Goal: Task Accomplishment & Management: Manage account settings

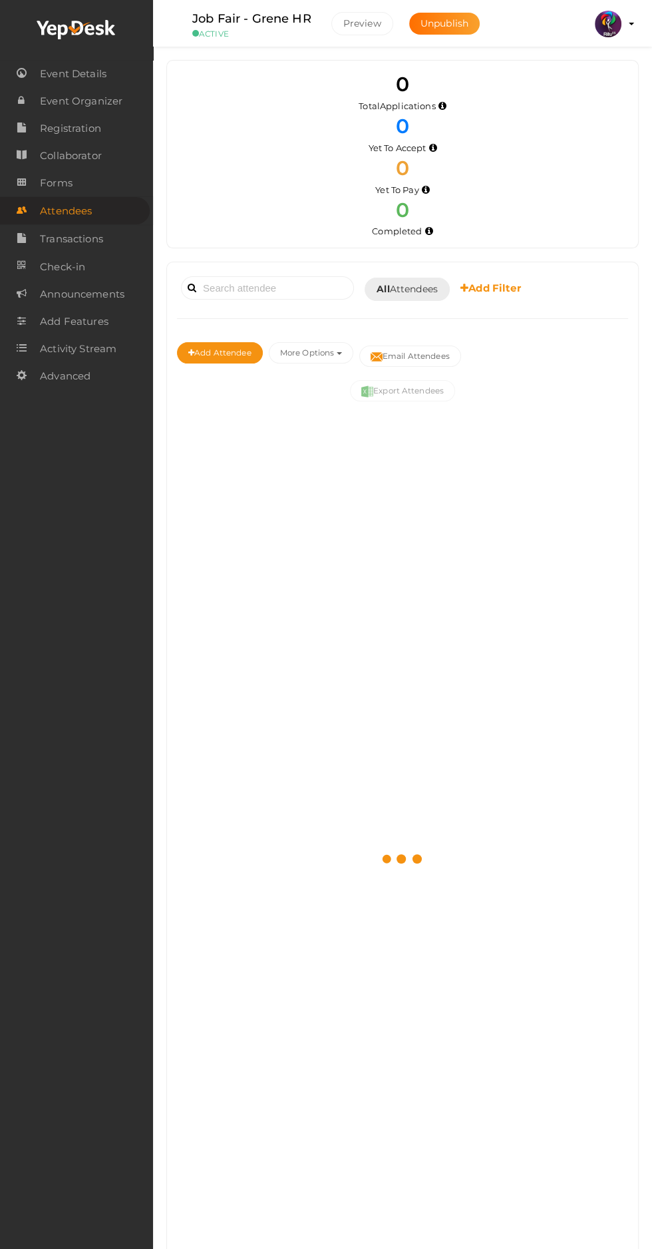
click at [114, 69] on link "Event Details" at bounding box center [76, 73] width 153 height 27
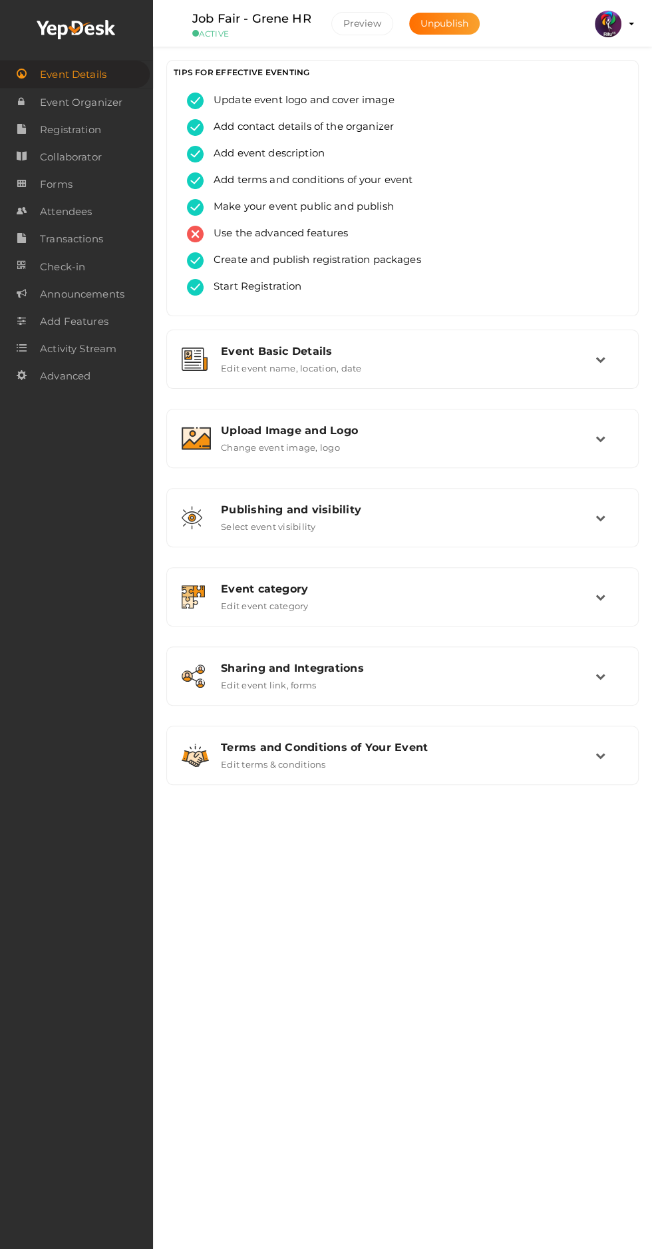
click at [611, 23] on img at bounding box center [608, 24] width 27 height 27
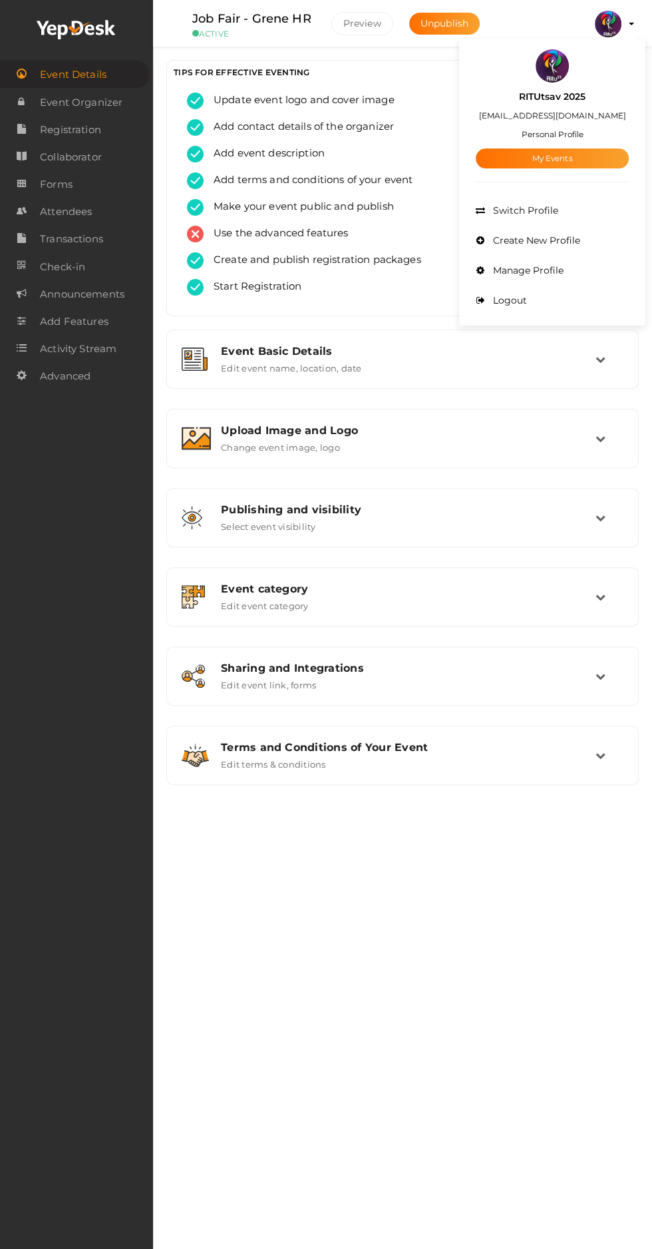
click at [583, 158] on link "My Events" at bounding box center [552, 158] width 153 height 20
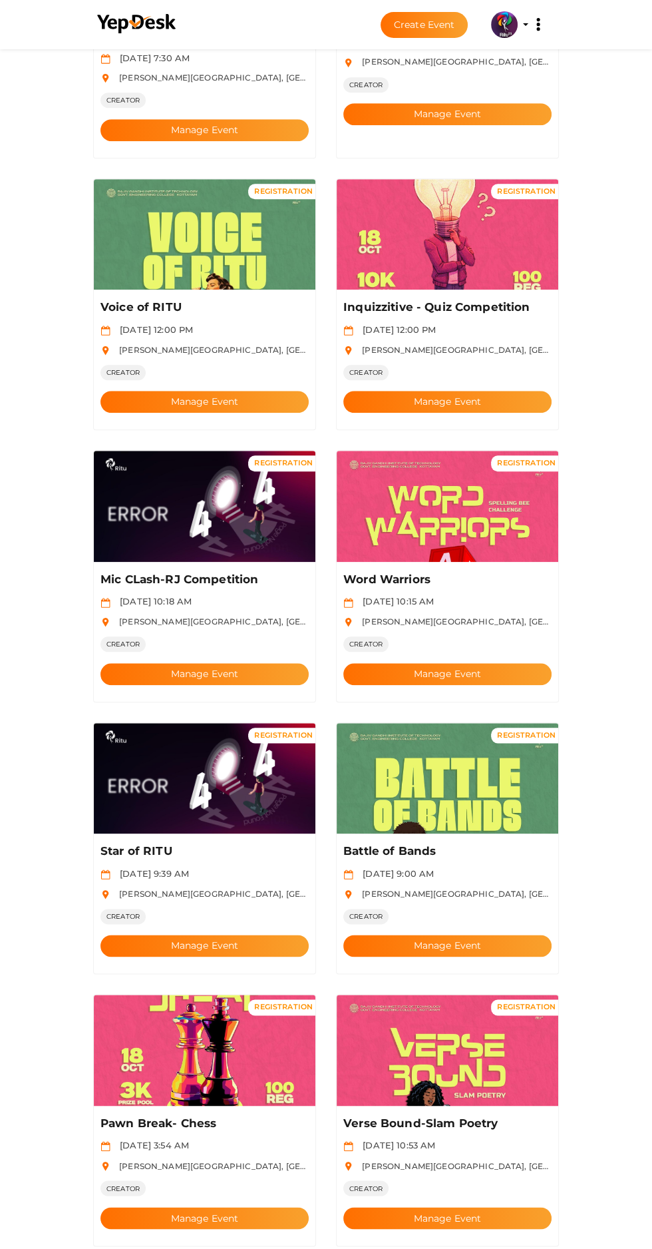
scroll to position [546, 0]
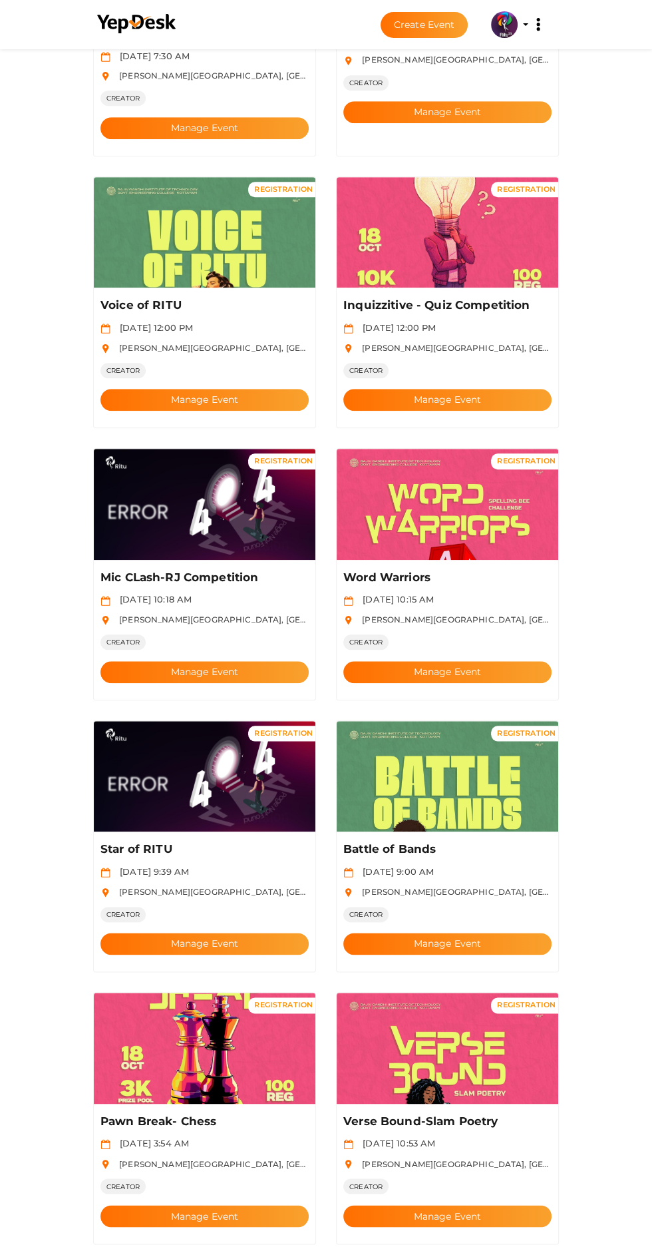
click at [250, 661] on button "Manage Event" at bounding box center [205, 672] width 208 height 22
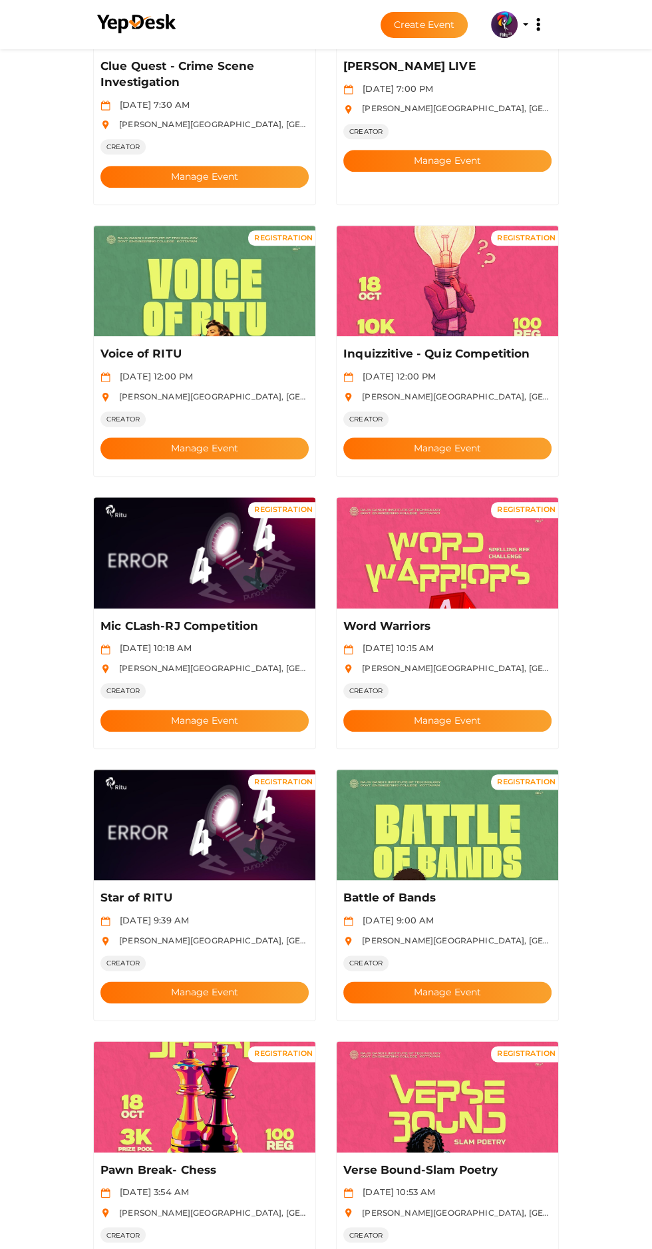
scroll to position [494, 0]
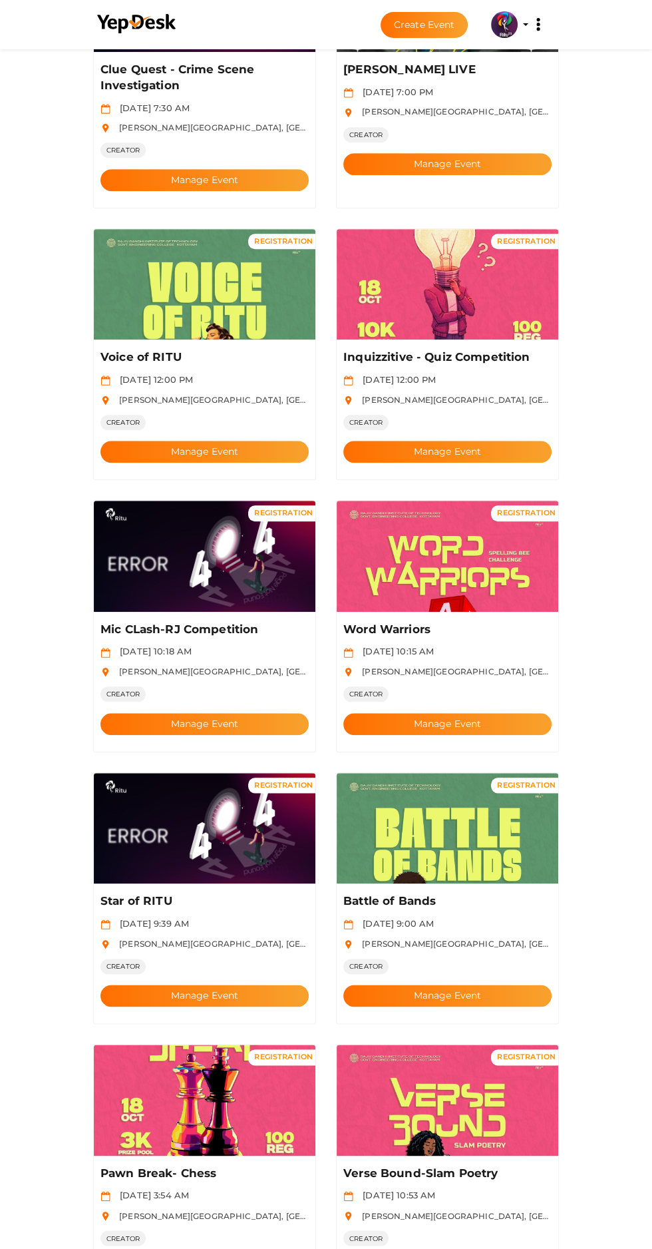
click at [244, 985] on button "Manage Event" at bounding box center [205, 996] width 208 height 22
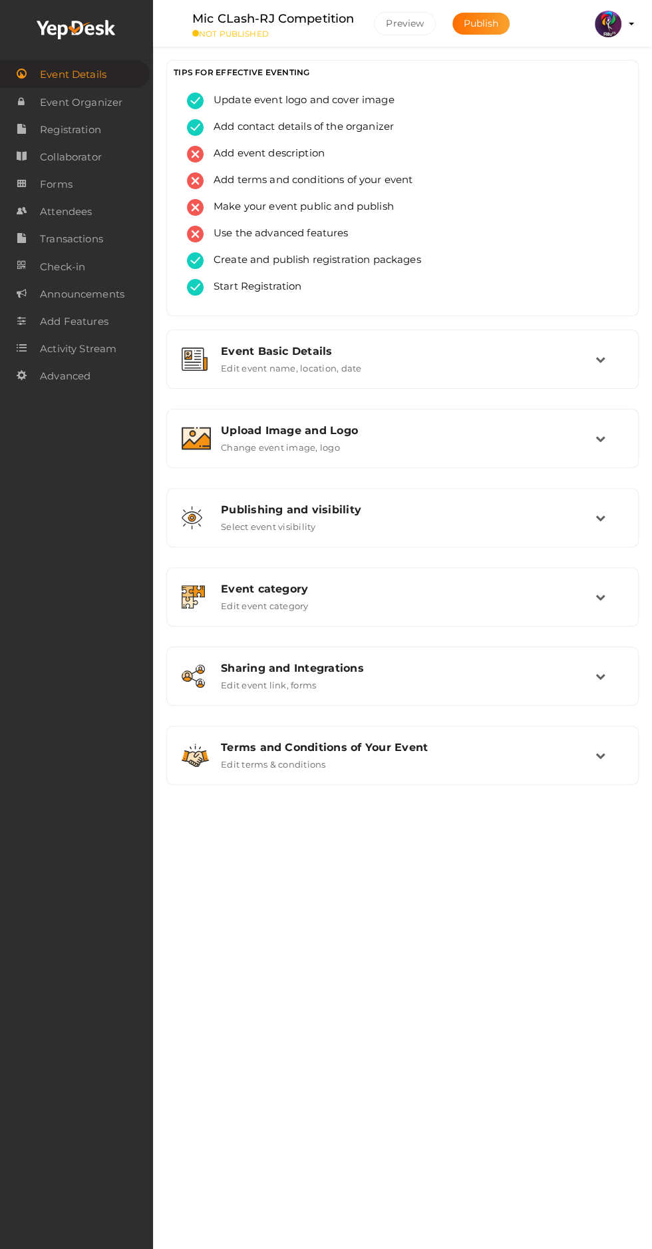
click at [558, 431] on div "Upload Image and Logo" at bounding box center [408, 430] width 375 height 13
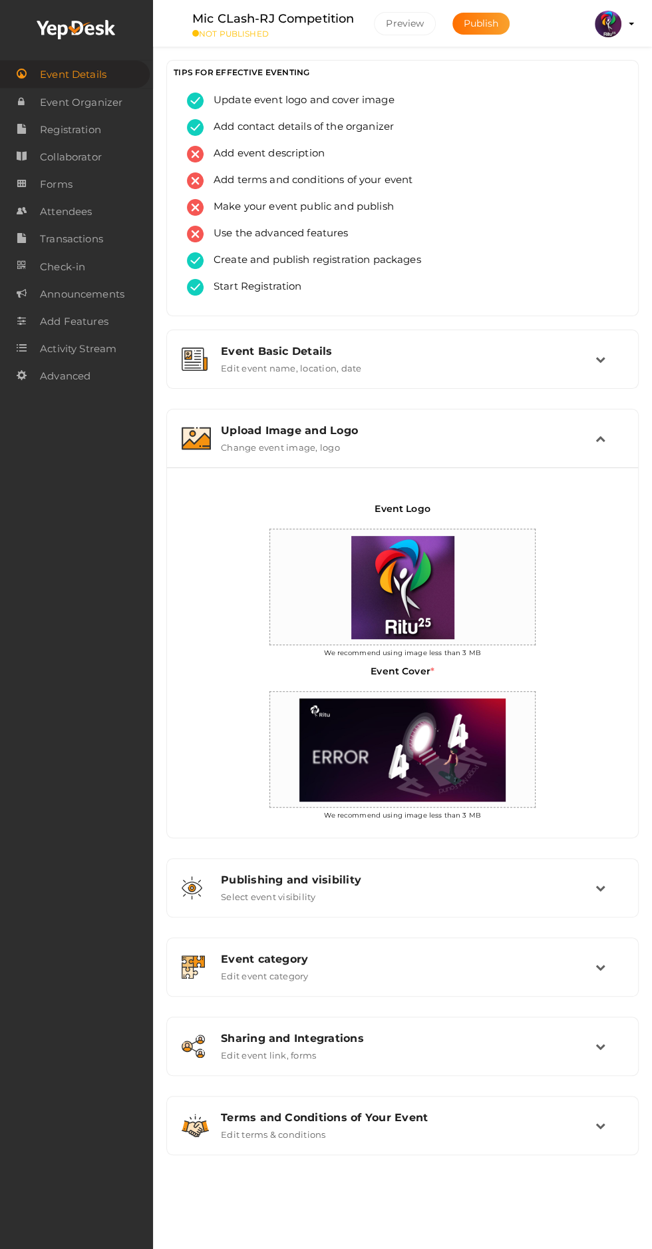
click at [584, 442] on div "Upload Image and Logo Change event image, logo" at bounding box center [403, 438] width 385 height 29
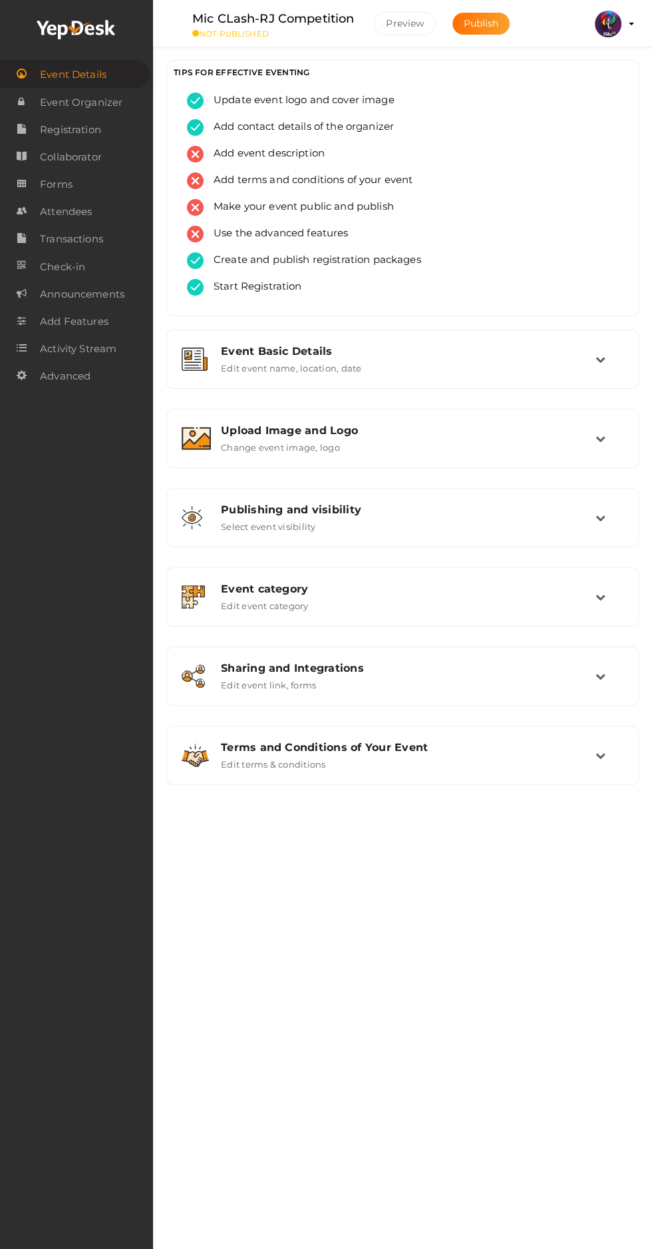
click at [101, 128] on span "Registration" at bounding box center [70, 130] width 61 height 27
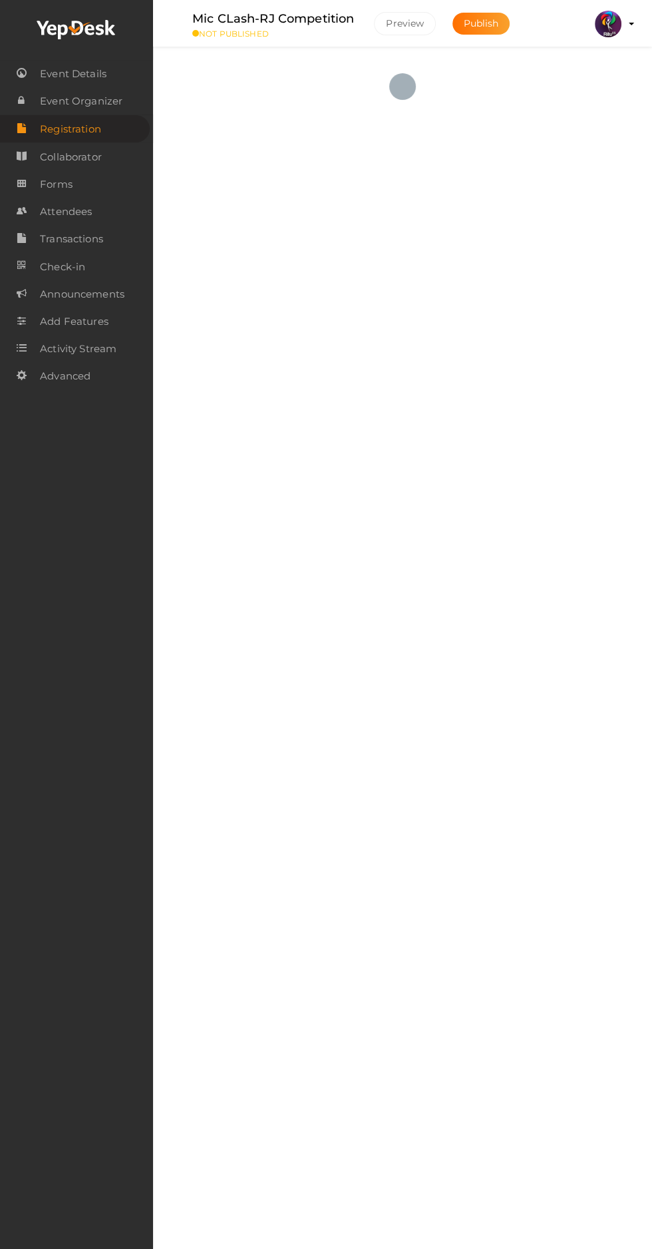
checkbox input "true"
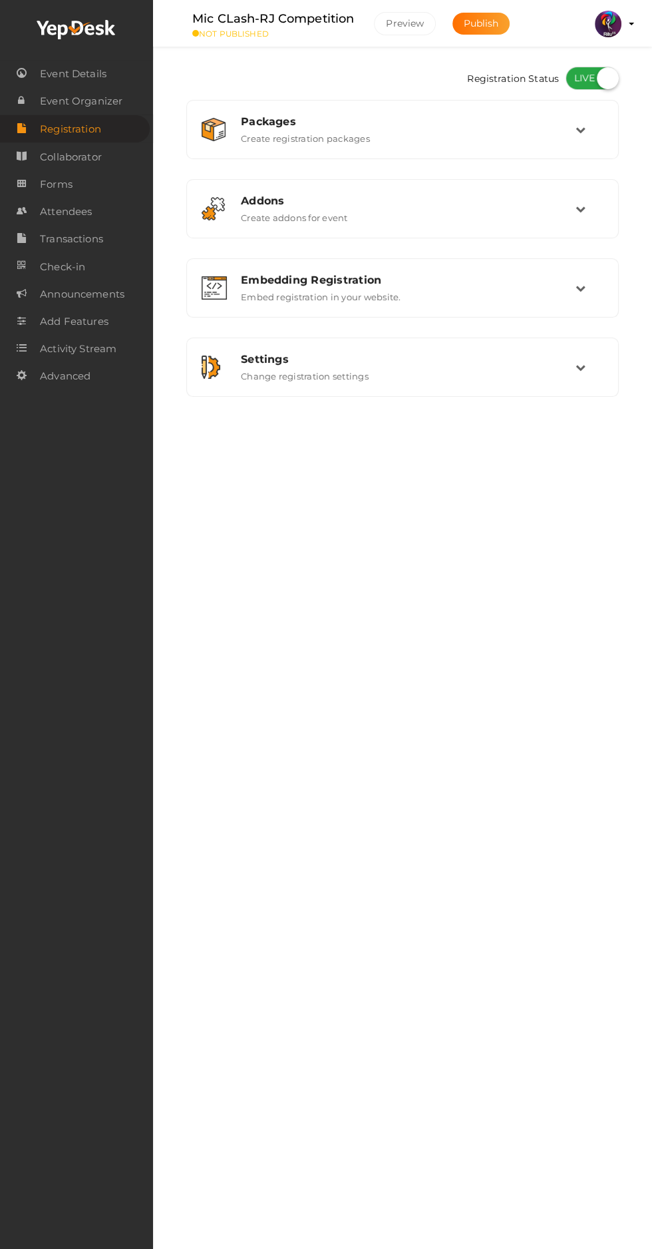
click at [587, 296] on td at bounding box center [590, 288] width 28 height 29
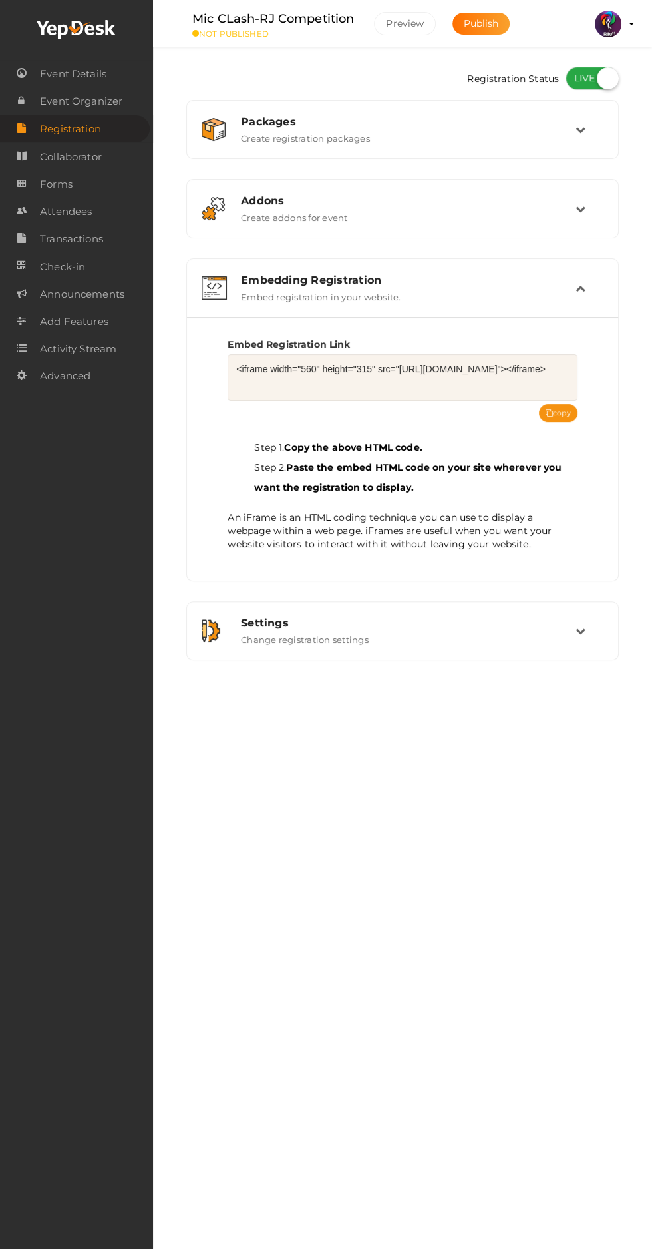
click at [554, 414] on button "copy" at bounding box center [558, 413] width 39 height 18
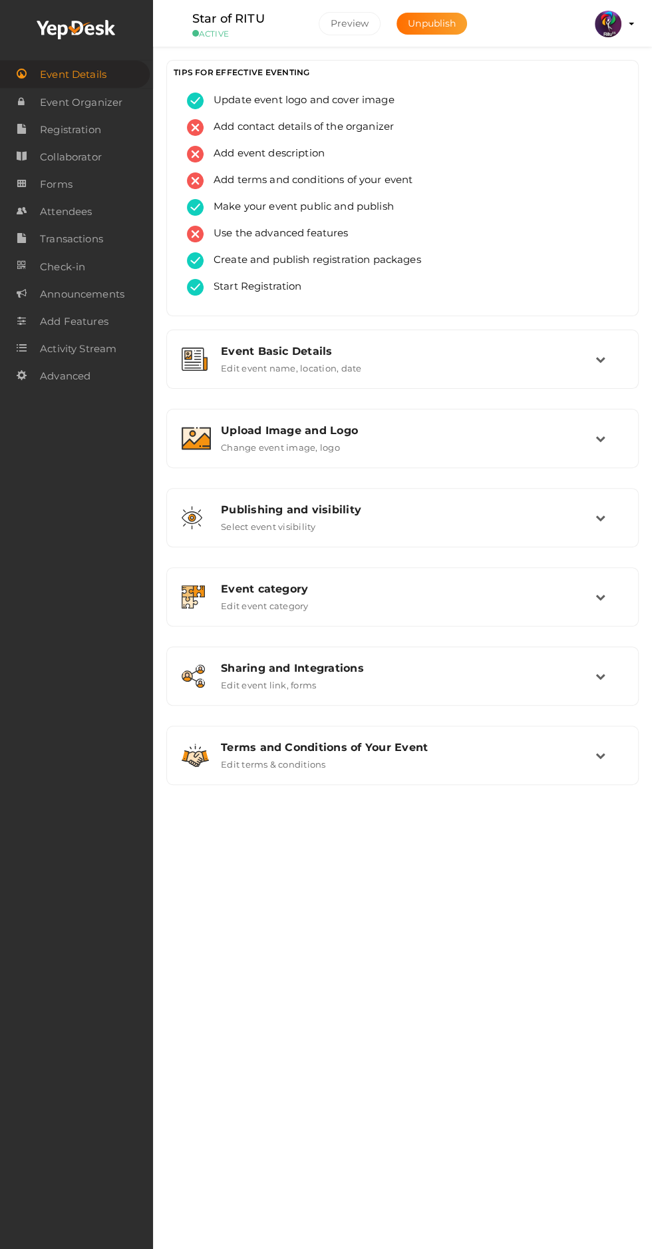
click at [99, 131] on span "Registration" at bounding box center [70, 130] width 61 height 27
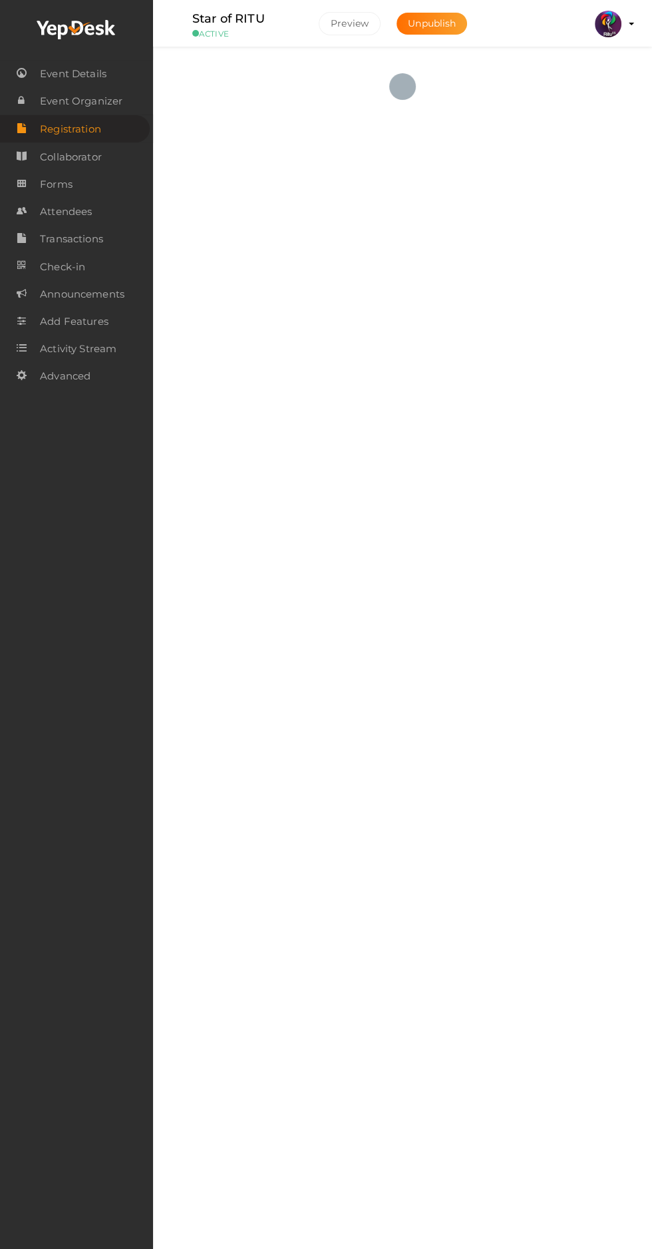
checkbox input "true"
type textarea "<iframe width="560" height="315" src="https://www.yepdesk.com/embed/open-regist…"
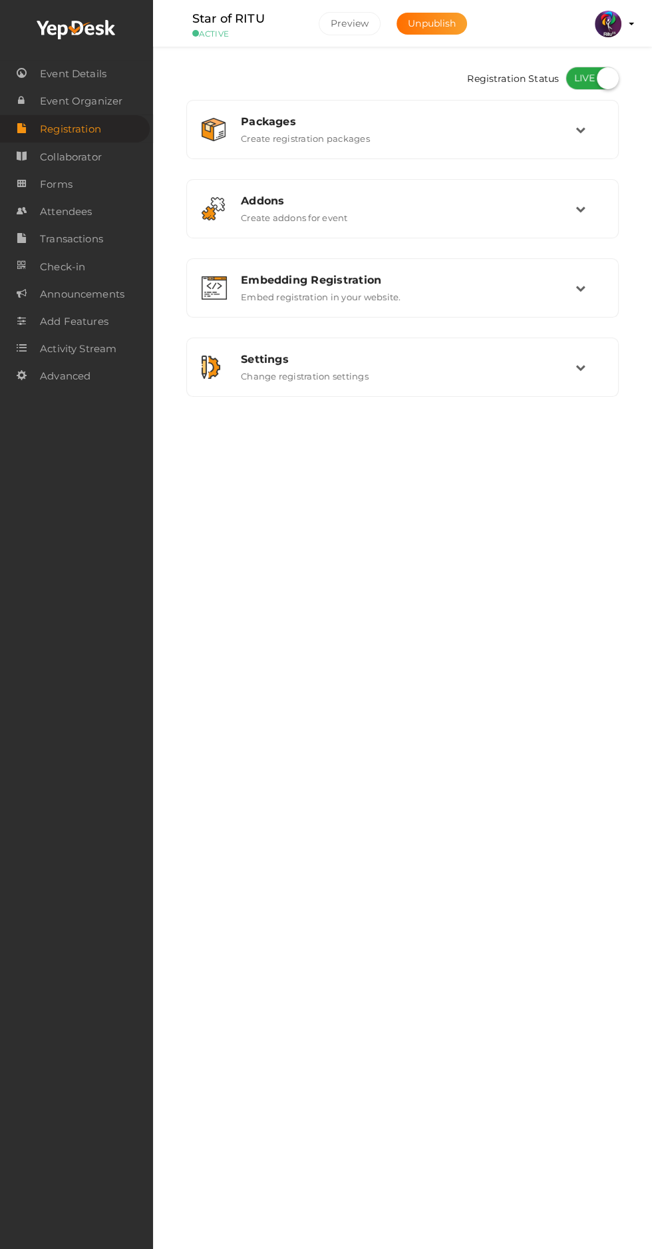
click at [535, 280] on div "Embedding Registration" at bounding box center [408, 280] width 335 height 13
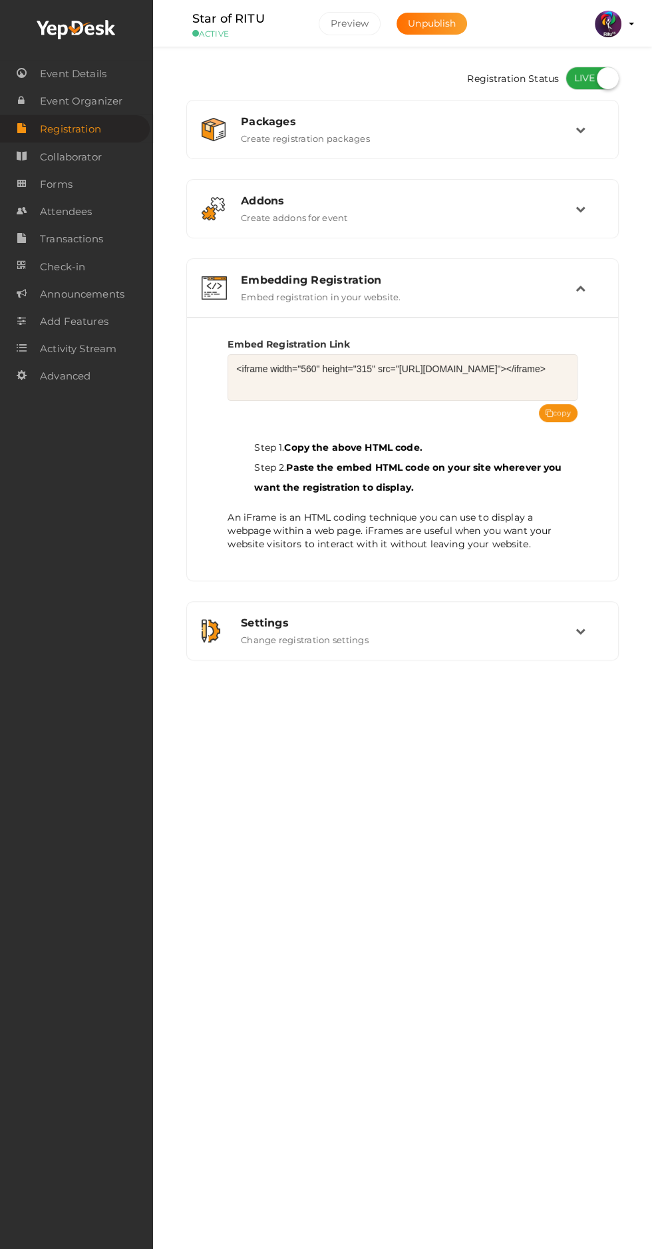
click at [568, 409] on button "copy" at bounding box center [558, 413] width 39 height 18
click at [609, 23] on img at bounding box center [608, 24] width 27 height 27
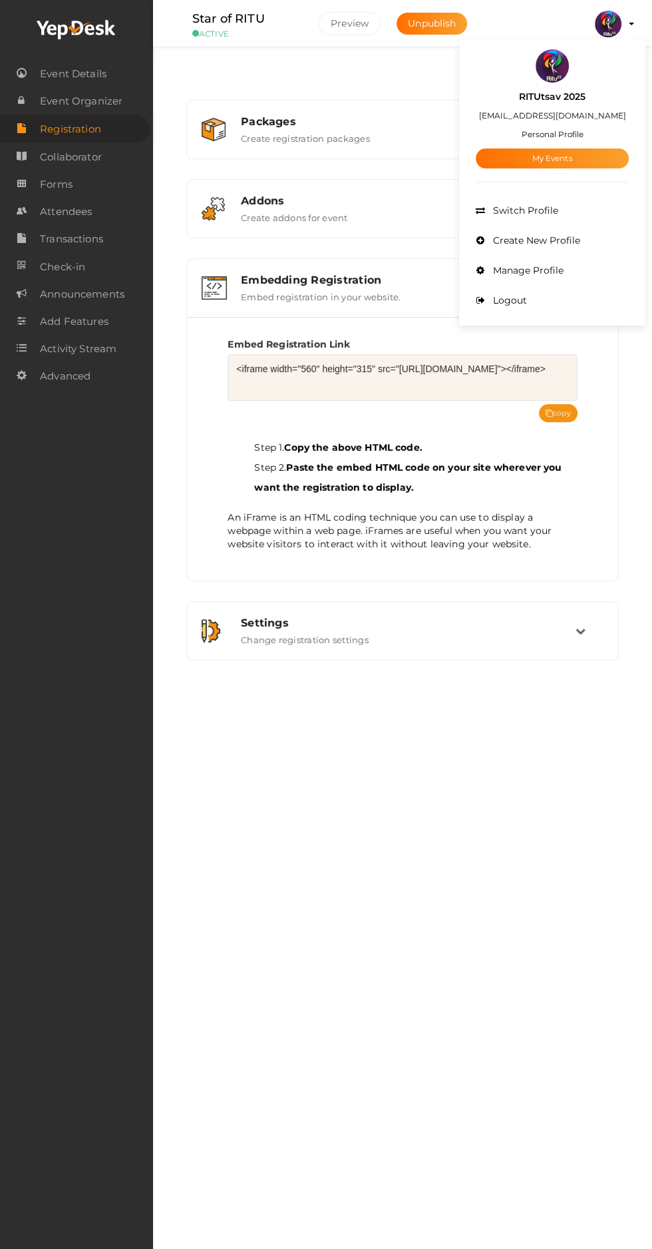
click at [593, 154] on link "My Events" at bounding box center [552, 158] width 153 height 20
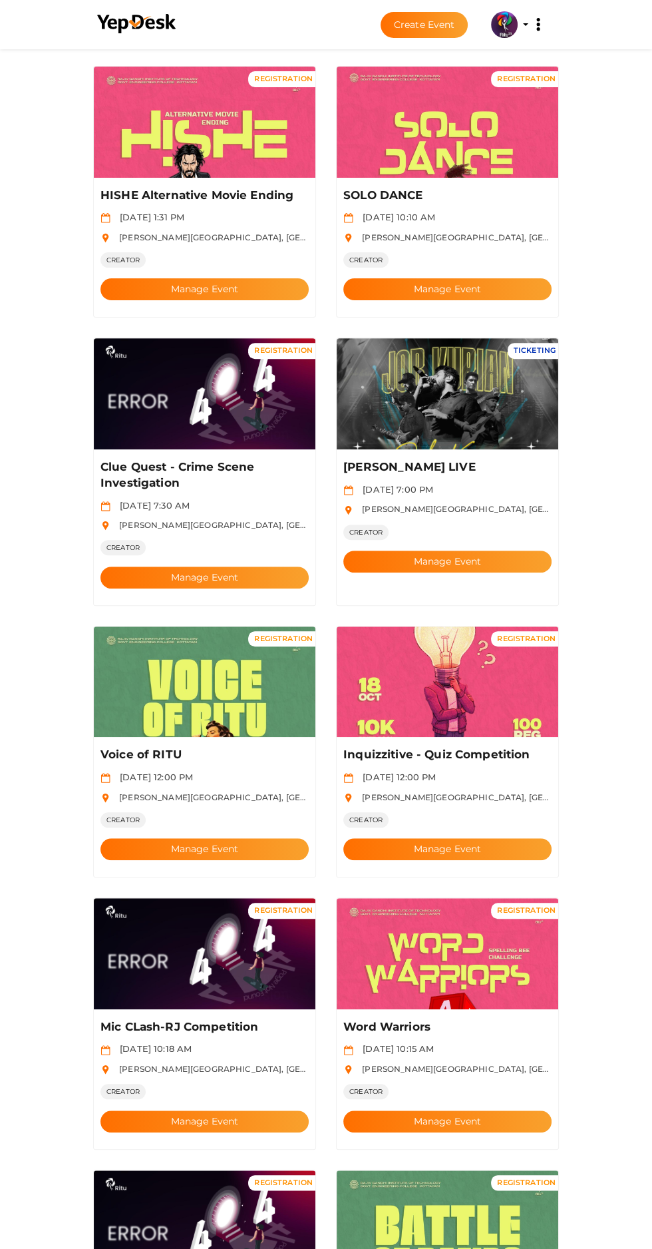
scroll to position [101, 0]
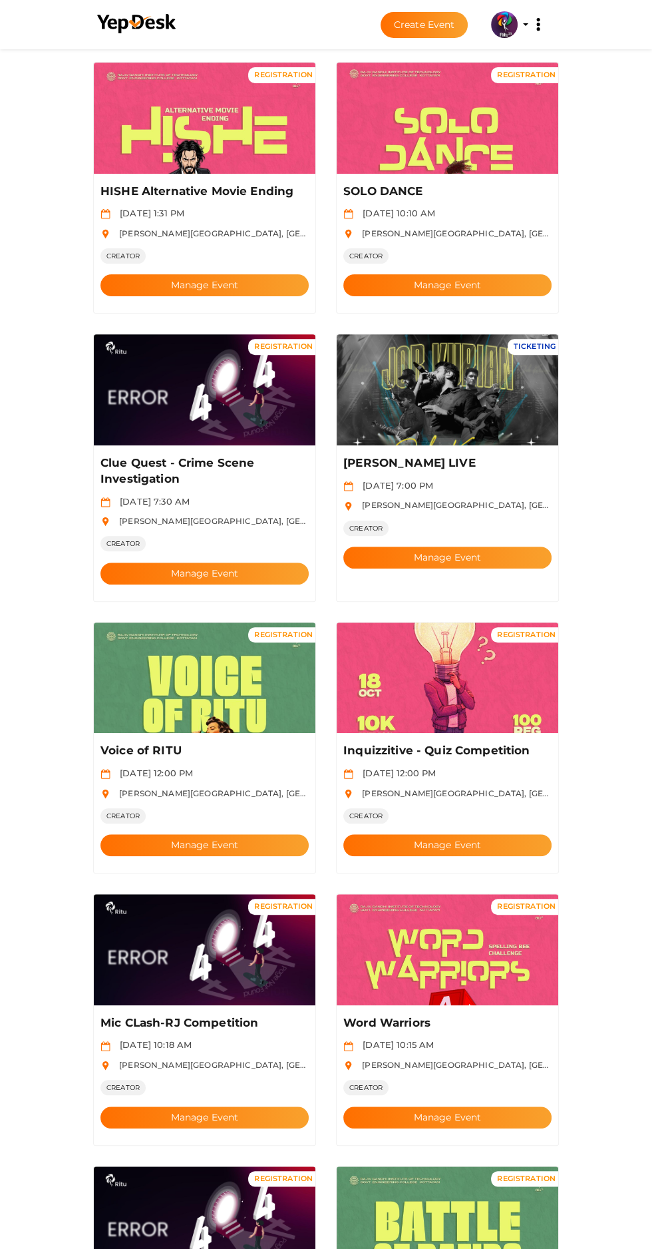
click at [253, 563] on button "Manage Event" at bounding box center [205, 574] width 208 height 22
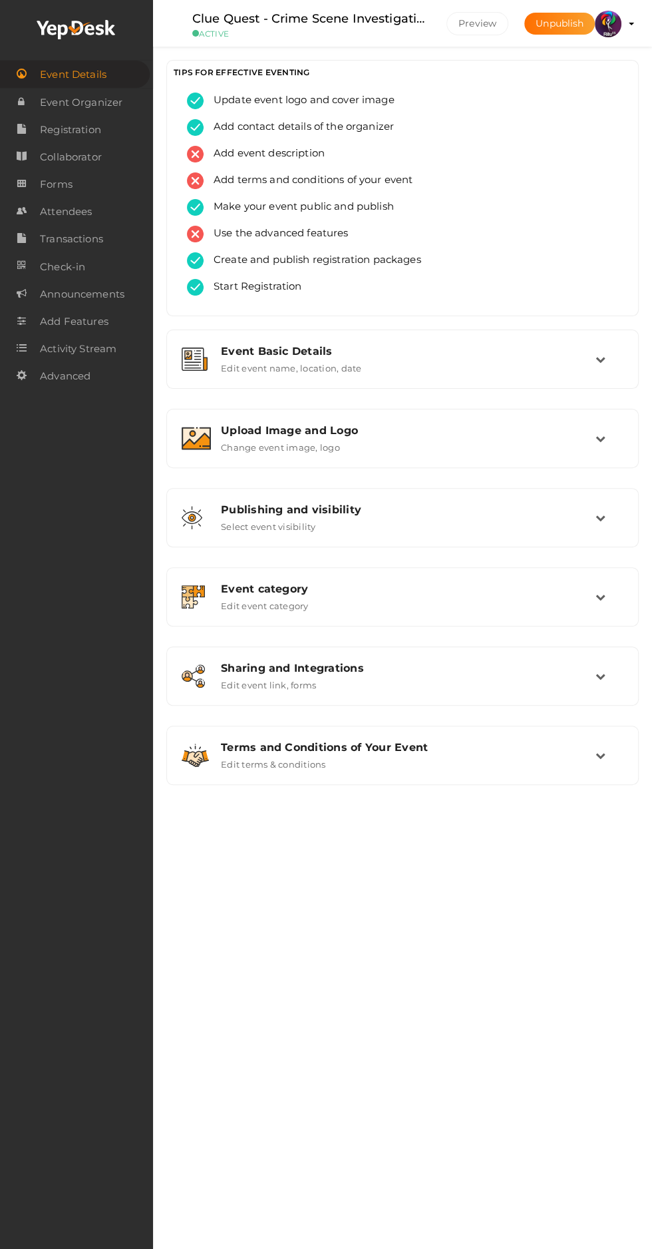
click at [99, 141] on span "Registration" at bounding box center [70, 130] width 61 height 27
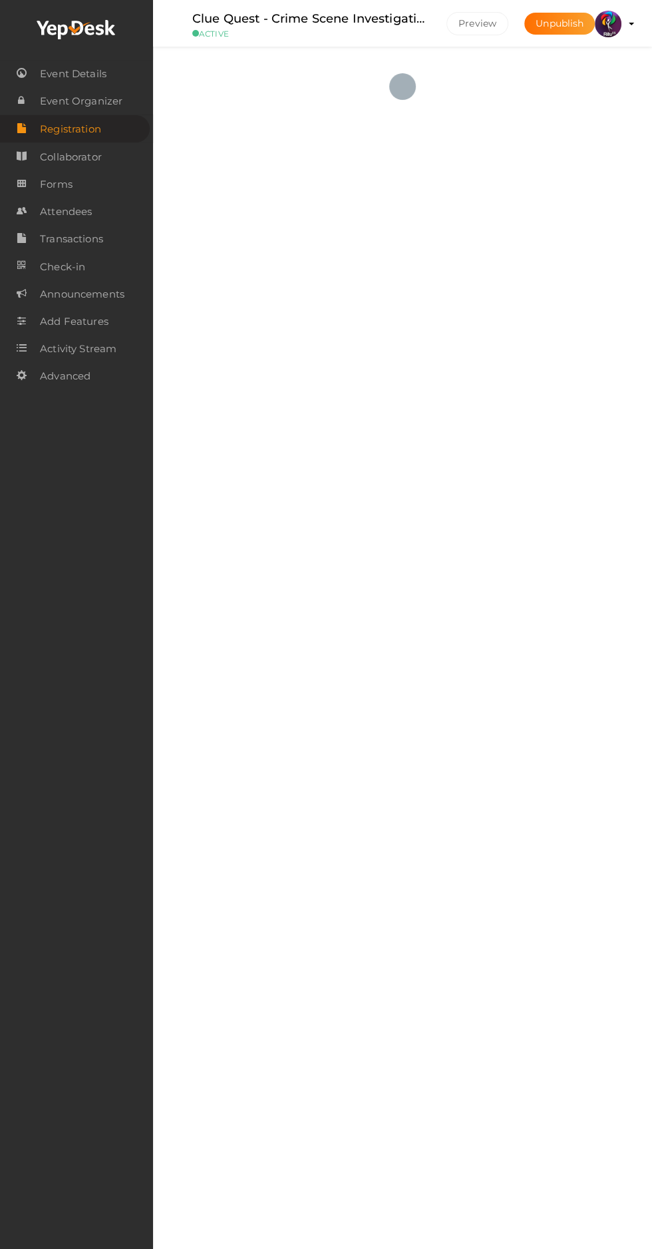
checkbox input "true"
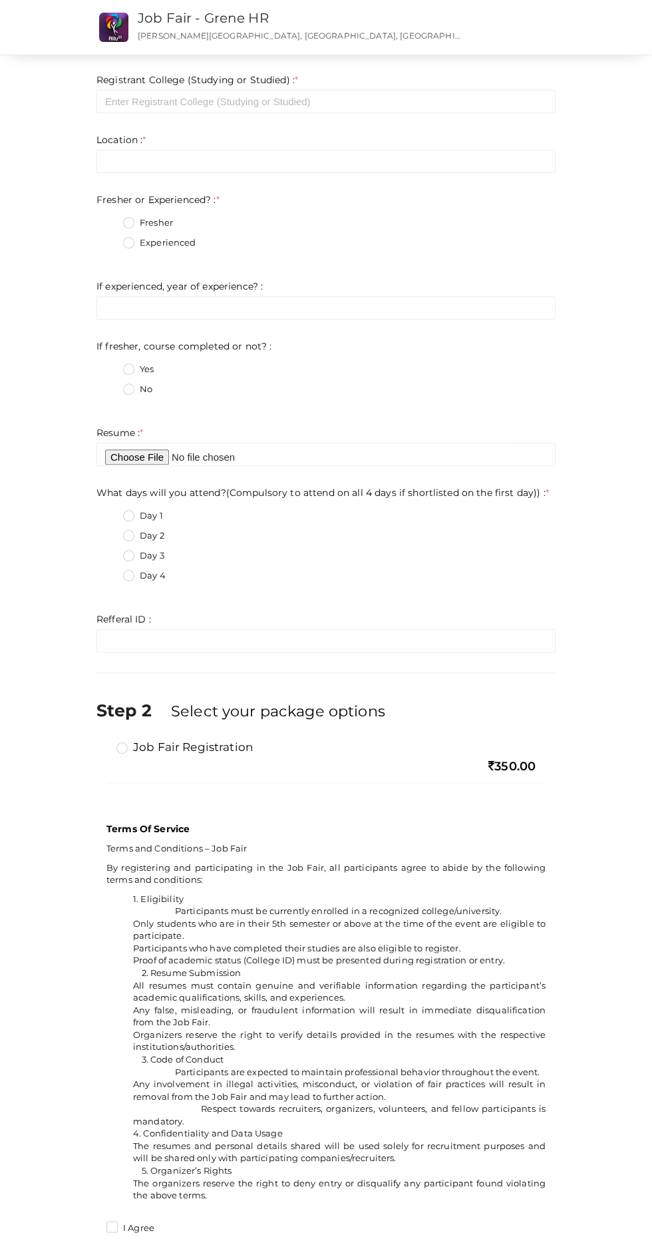
scroll to position [250, 0]
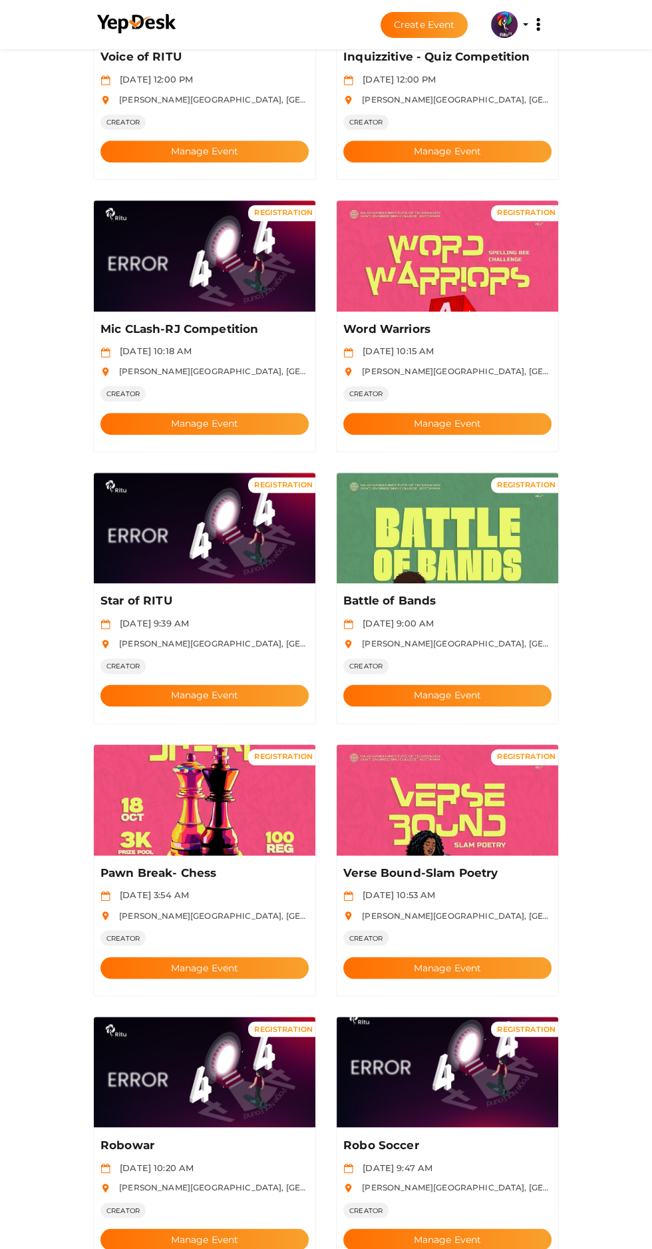
scroll to position [1010, 0]
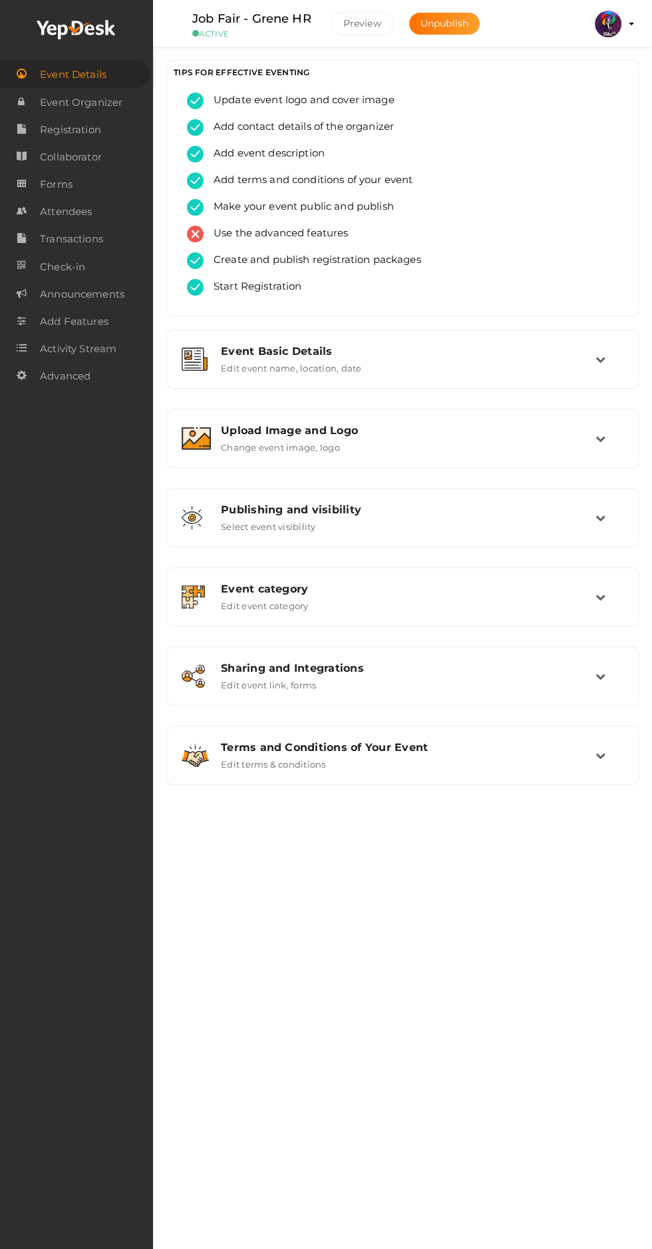
click at [99, 209] on link "Attendees" at bounding box center [76, 211] width 153 height 27
